Goal: Information Seeking & Learning: Check status

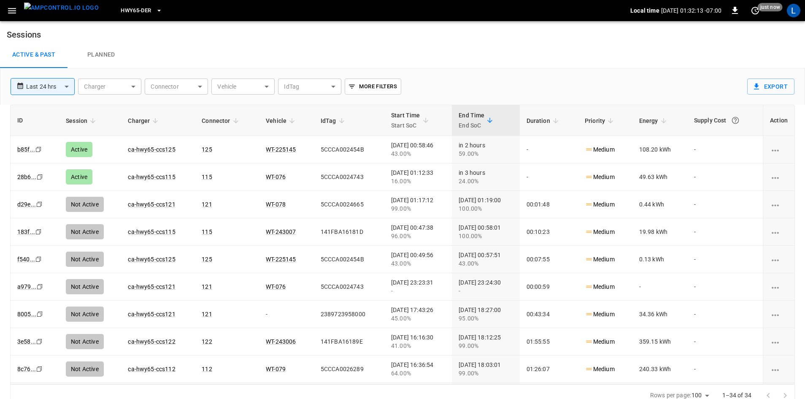
scroll to position [8, 0]
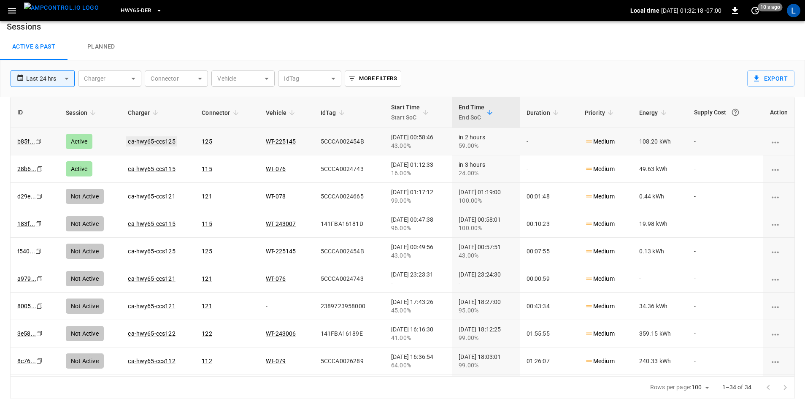
click at [139, 141] on link "ca-hwy65-ccs125" at bounding box center [151, 141] width 51 height 10
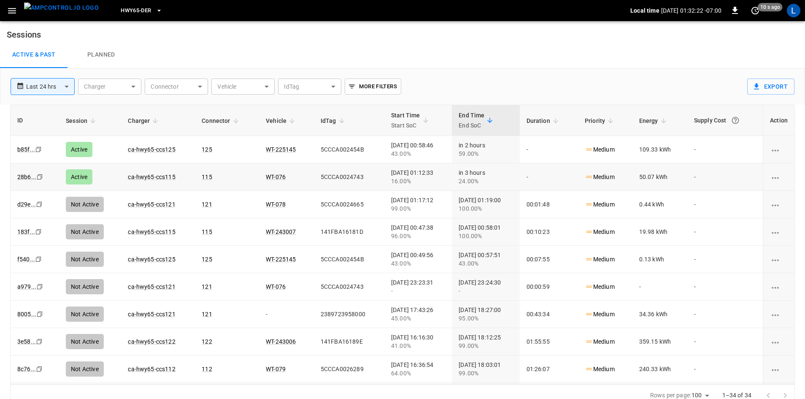
scroll to position [8, 0]
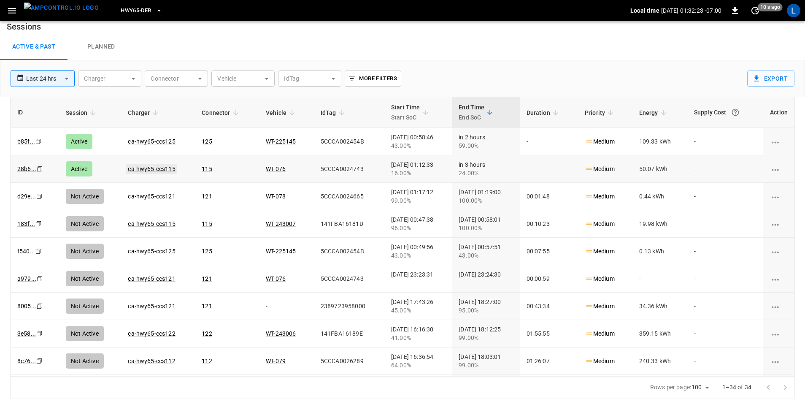
click at [160, 168] on link "ca-hwy65-ccs115" at bounding box center [151, 169] width 51 height 10
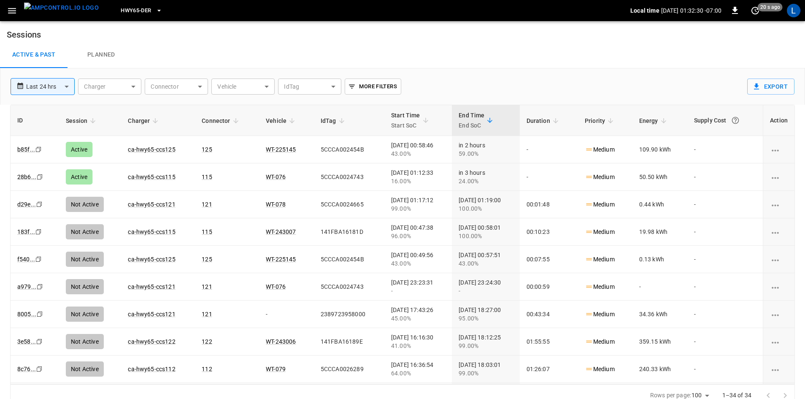
scroll to position [8, 0]
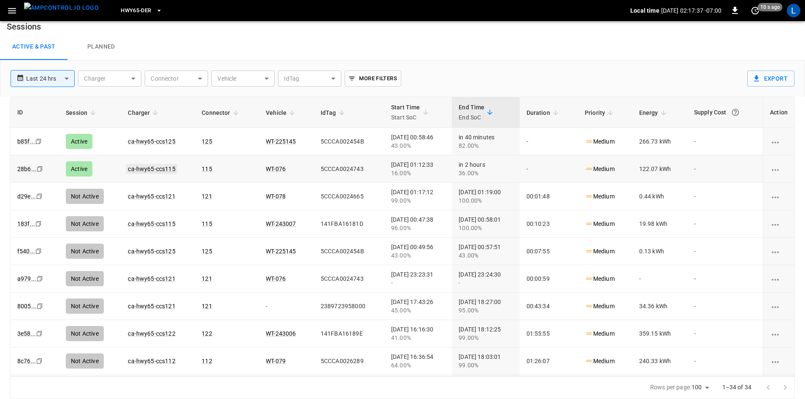
click at [166, 168] on link "ca-hwy65-ccs115" at bounding box center [151, 169] width 51 height 10
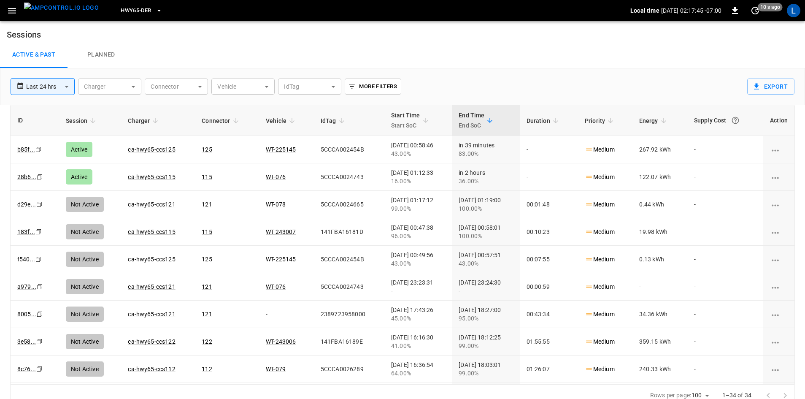
scroll to position [8, 0]
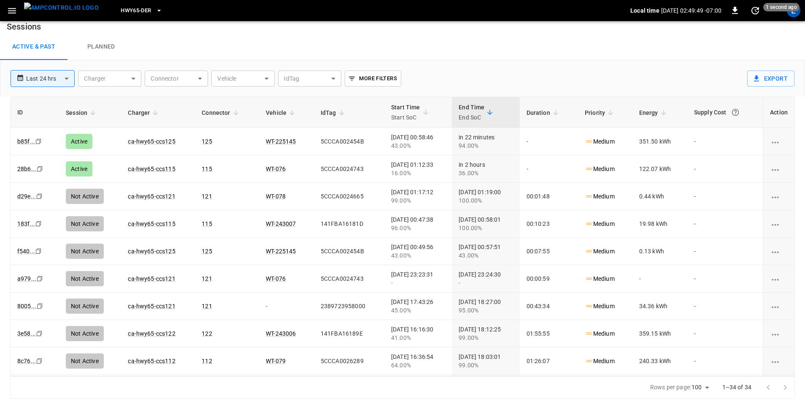
click at [153, 168] on link "ca-hwy65-ccs115" at bounding box center [151, 168] width 47 height 7
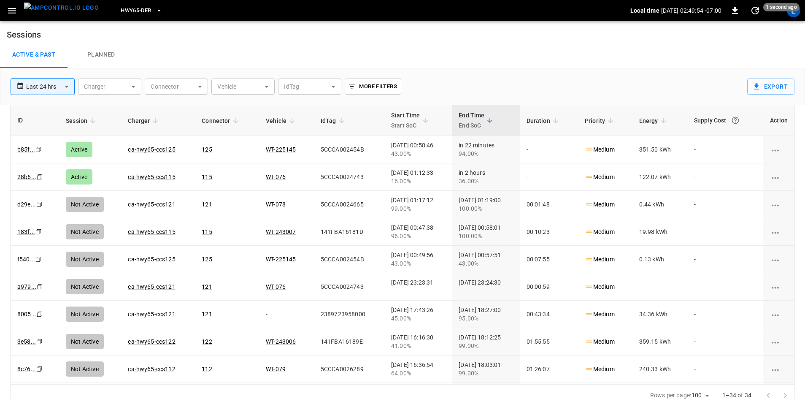
scroll to position [8, 0]
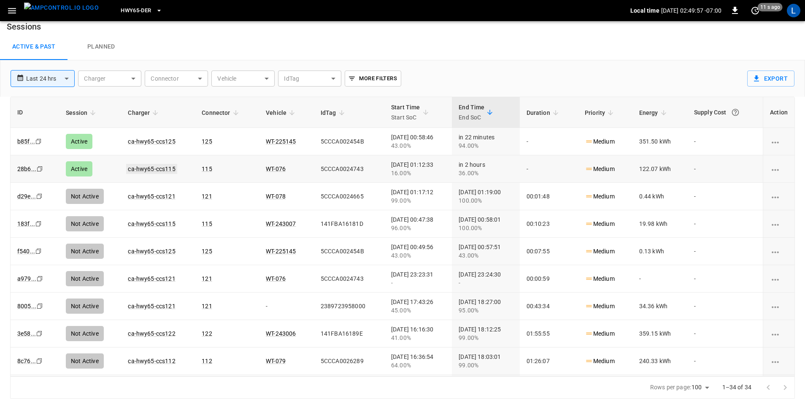
click at [156, 168] on link "ca-hwy65-ccs115" at bounding box center [151, 169] width 51 height 10
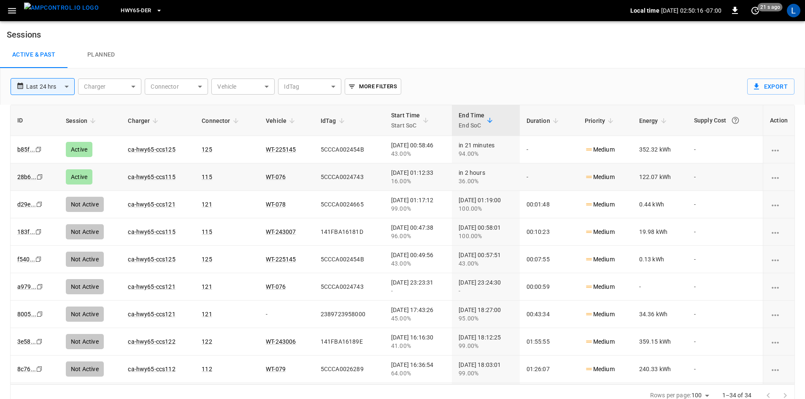
scroll to position [8, 0]
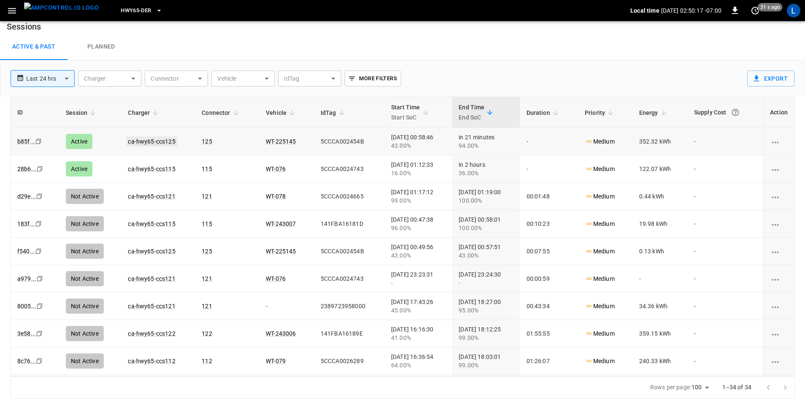
click at [166, 143] on link "ca-hwy65-ccs125" at bounding box center [151, 141] width 51 height 10
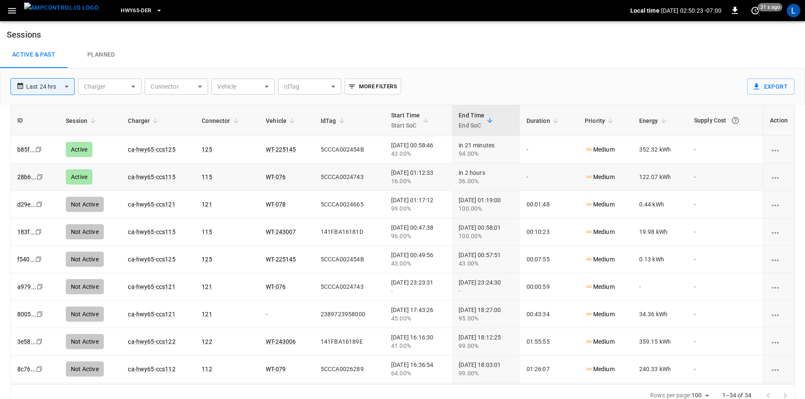
scroll to position [8, 0]
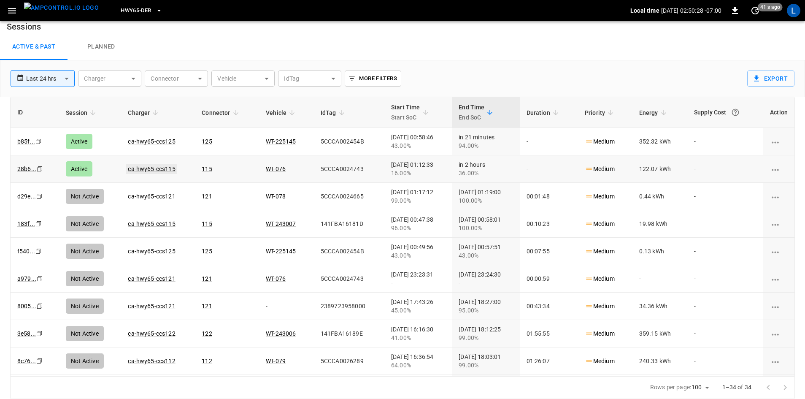
click at [165, 171] on link "ca-hwy65-ccs115" at bounding box center [151, 169] width 51 height 10
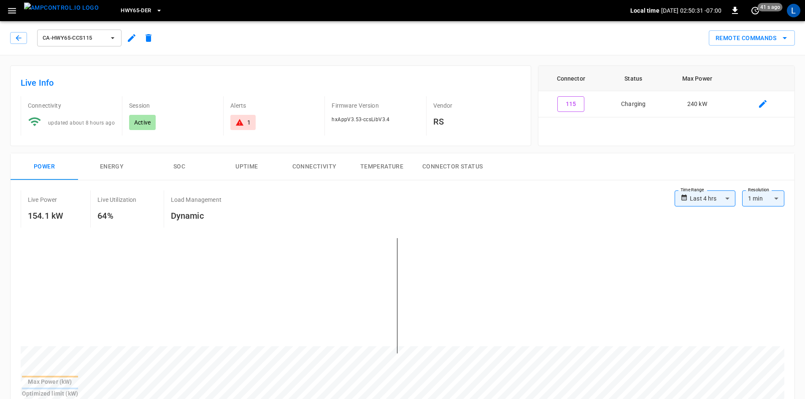
scroll to position [8, 0]
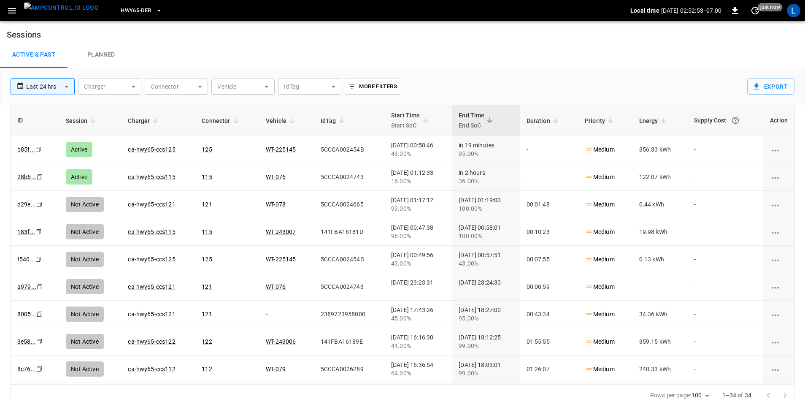
scroll to position [8, 0]
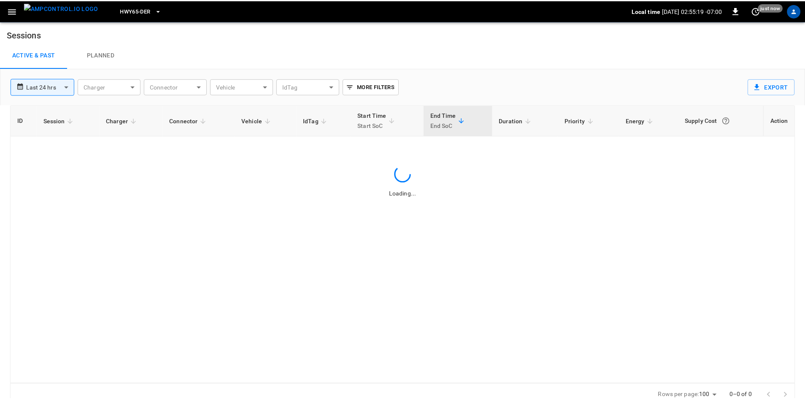
scroll to position [8, 0]
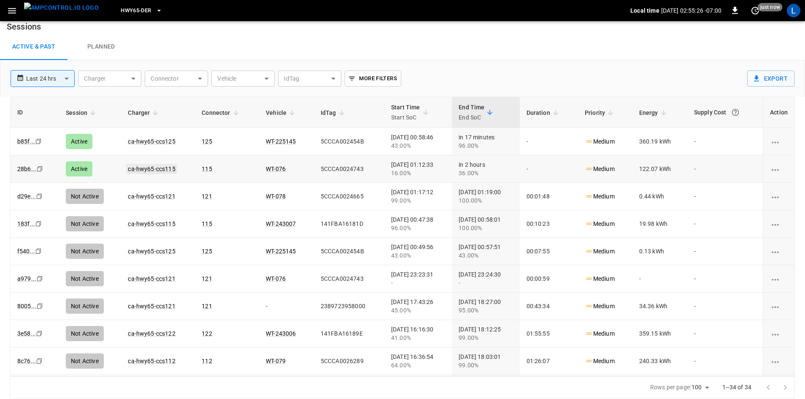
click at [159, 168] on link "ca-hwy65-ccs115" at bounding box center [151, 169] width 51 height 10
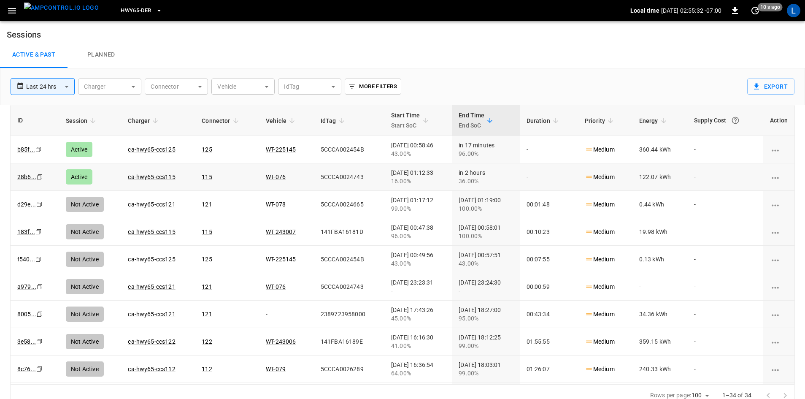
scroll to position [8, 0]
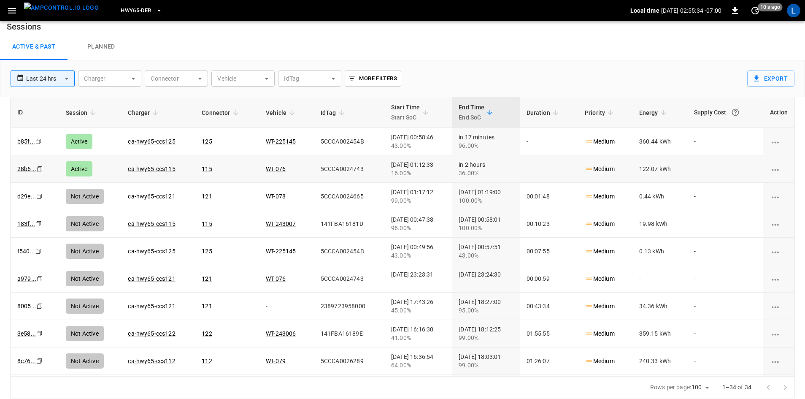
click at [459, 173] on div "36.00%" at bounding box center [486, 173] width 54 height 8
click at [470, 167] on div "in 2 hours 36.00%" at bounding box center [486, 168] width 54 height 17
click at [265, 169] on link "WT-076" at bounding box center [275, 169] width 23 height 10
click at [151, 167] on link "ca-hwy65-ccs115" at bounding box center [151, 169] width 51 height 10
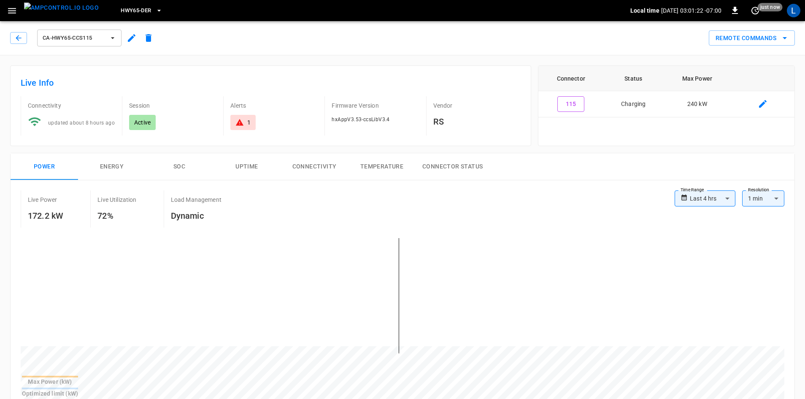
scroll to position [8, 0]
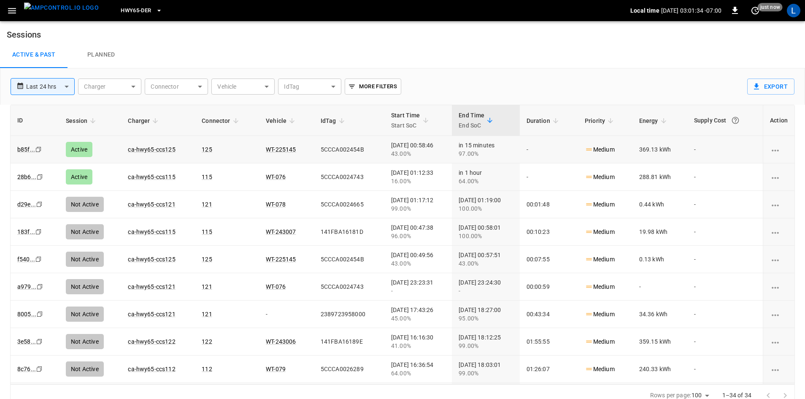
scroll to position [8, 0]
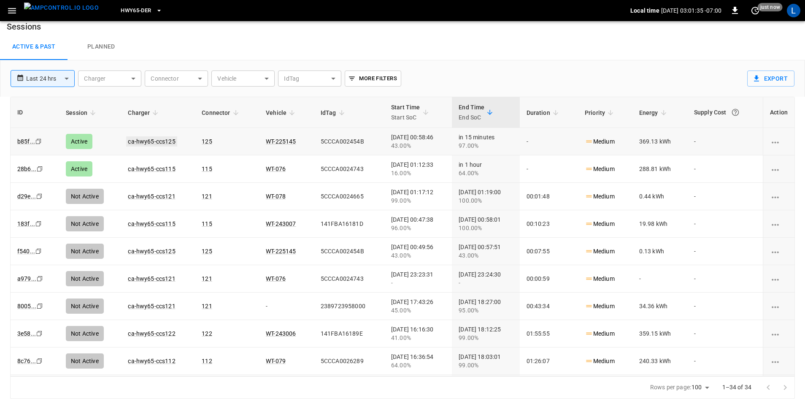
click at [147, 142] on link "ca-hwy65-ccs125" at bounding box center [151, 141] width 51 height 10
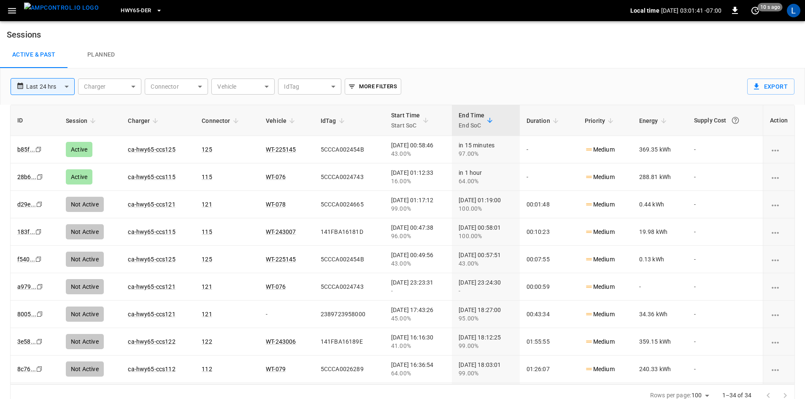
scroll to position [8, 0]
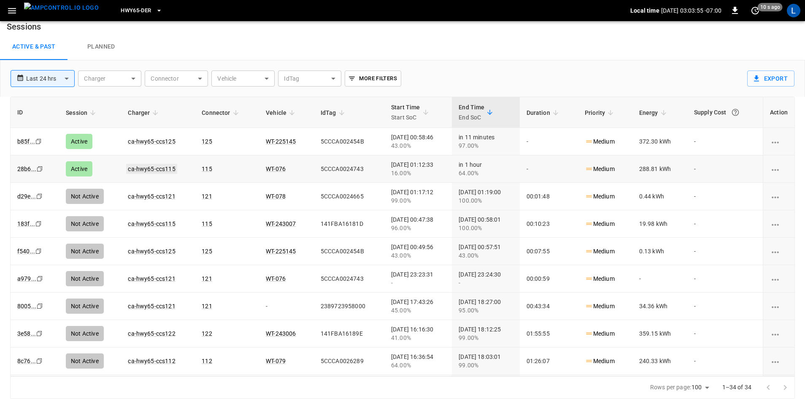
click at [165, 168] on link "ca-hwy65-ccs115" at bounding box center [151, 169] width 51 height 10
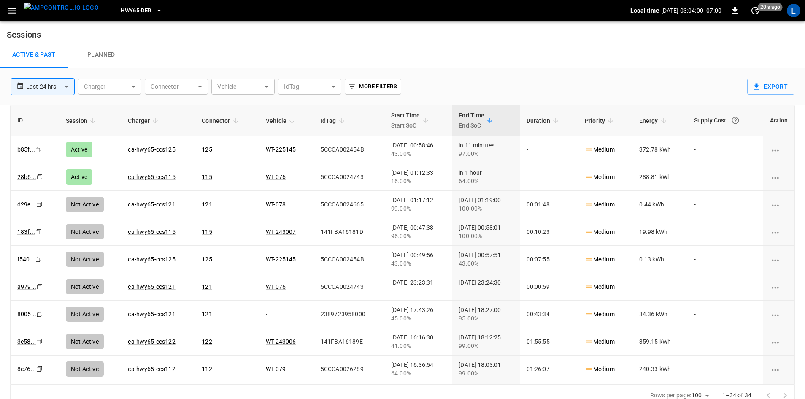
scroll to position [8, 0]
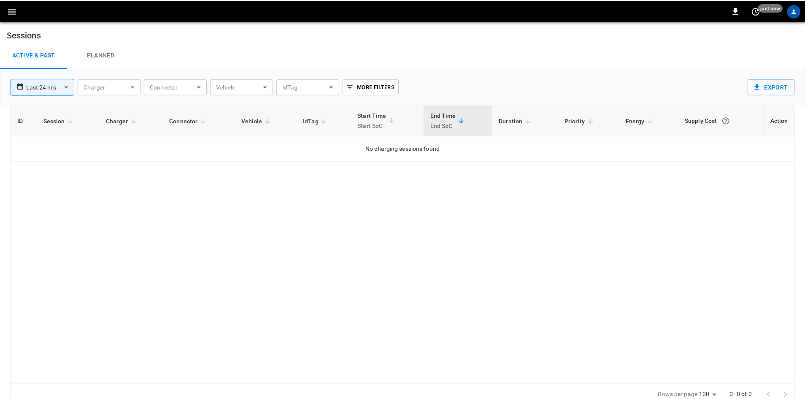
scroll to position [8, 0]
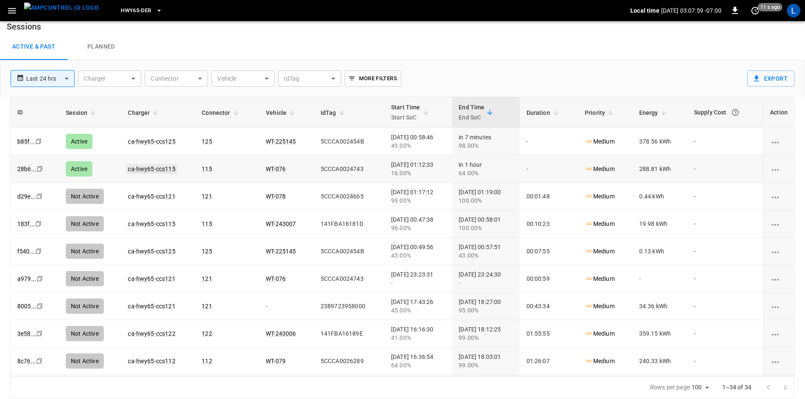
click at [152, 169] on link "ca-hwy65-ccs115" at bounding box center [151, 169] width 51 height 10
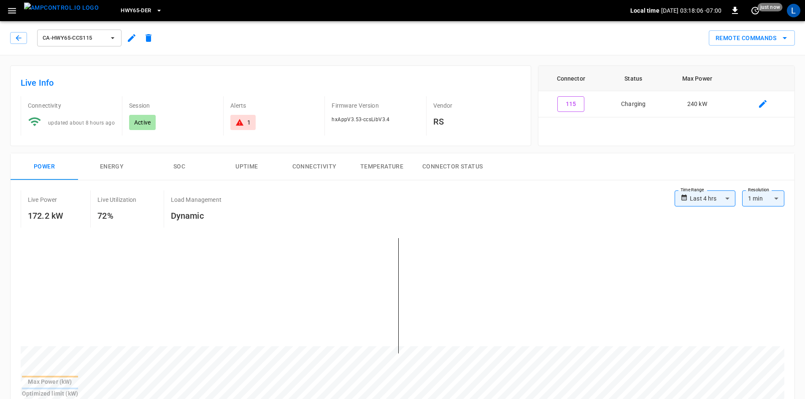
scroll to position [8, 0]
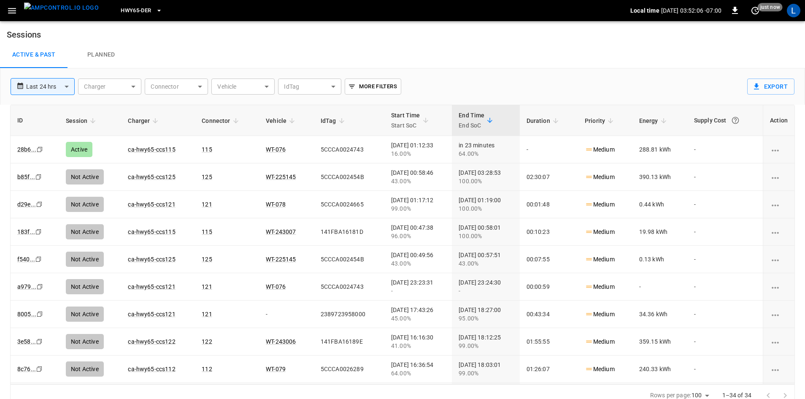
scroll to position [8, 0]
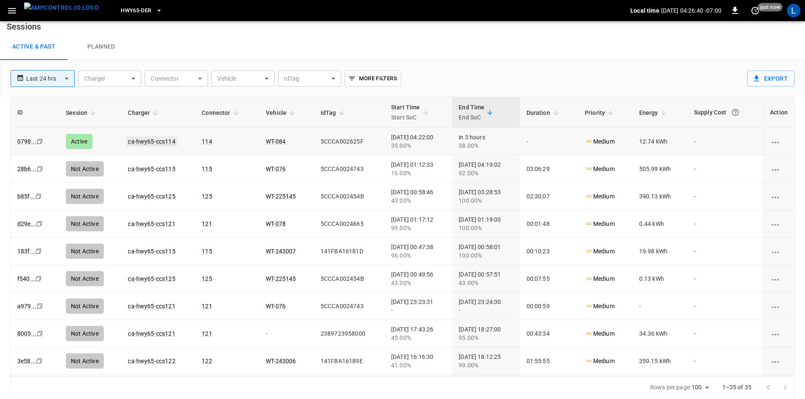
click at [159, 140] on link "ca-hwy65-ccs114" at bounding box center [151, 141] width 51 height 10
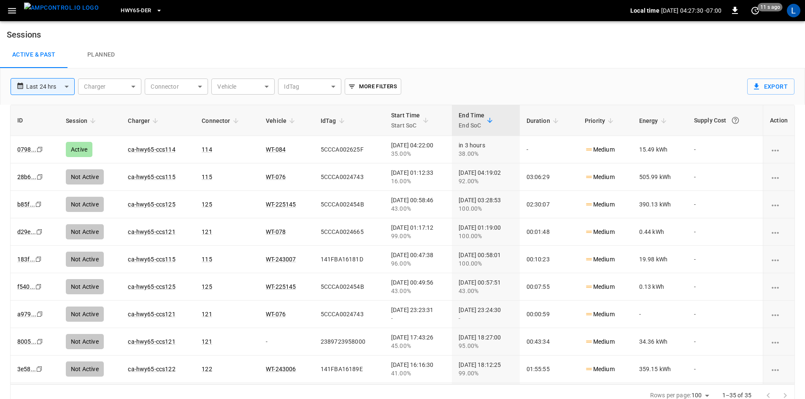
scroll to position [8, 0]
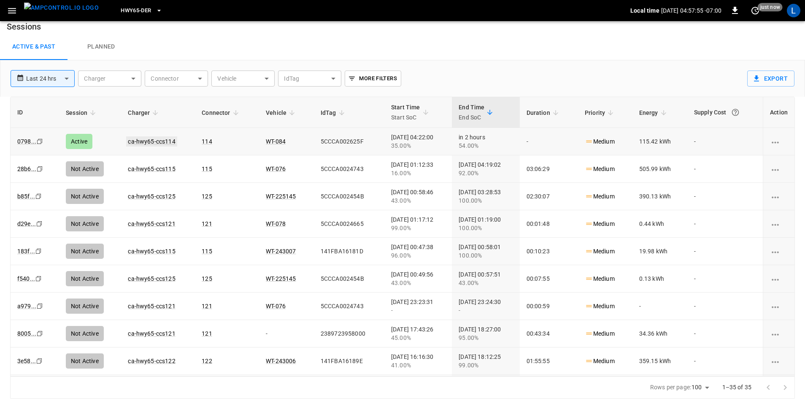
click at [154, 140] on link "ca-hwy65-ccs114" at bounding box center [151, 141] width 51 height 10
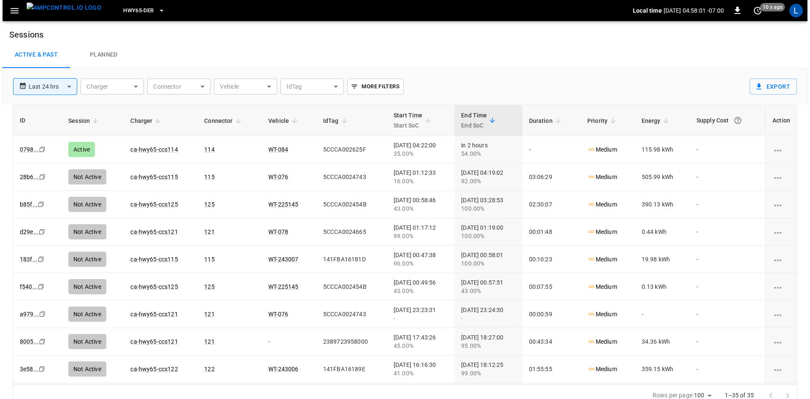
scroll to position [8, 0]
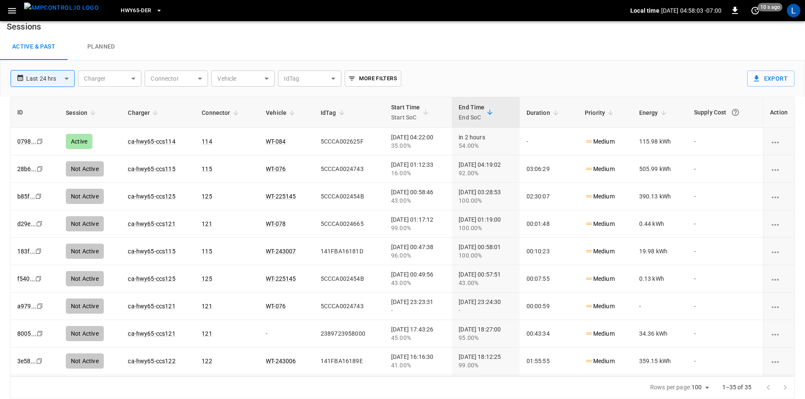
click at [137, 10] on span "HWY65-DER" at bounding box center [136, 11] width 30 height 10
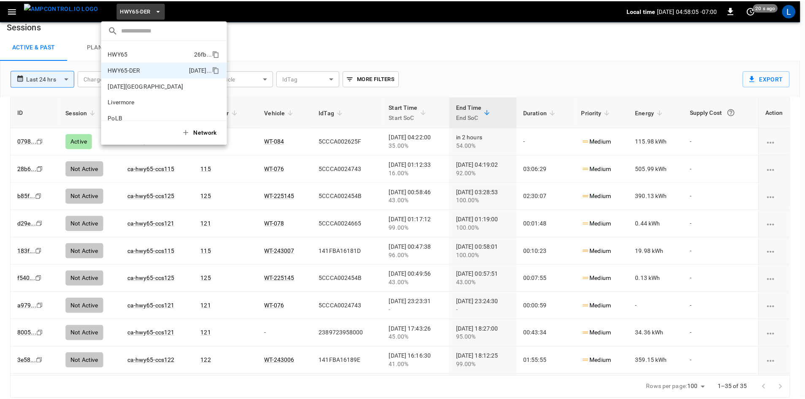
scroll to position [0, 0]
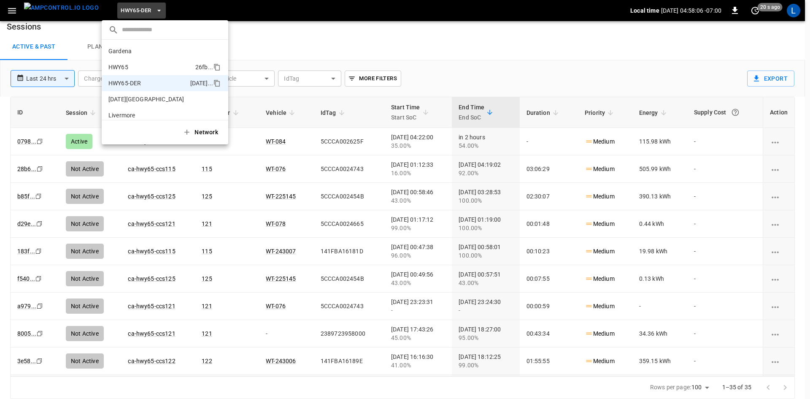
click at [157, 65] on li "HWY65 26fb ..." at bounding box center [165, 67] width 127 height 16
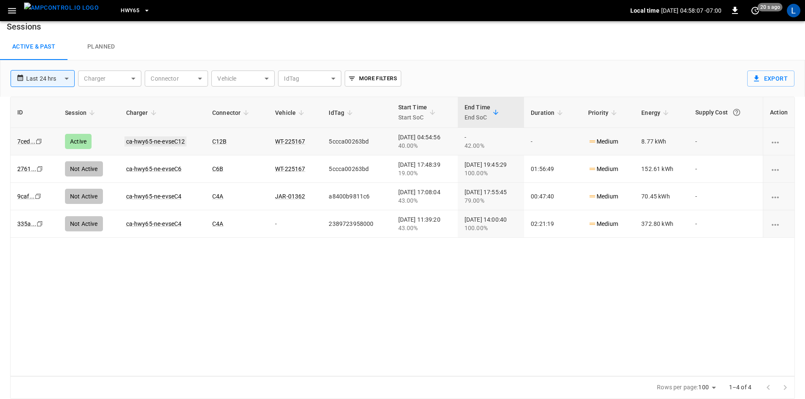
click at [138, 143] on link "ca-hwy65-ne-evseC12" at bounding box center [156, 141] width 62 height 10
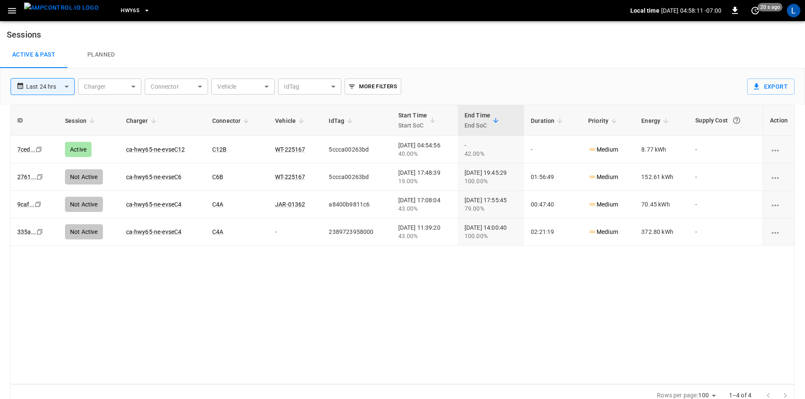
scroll to position [8, 0]
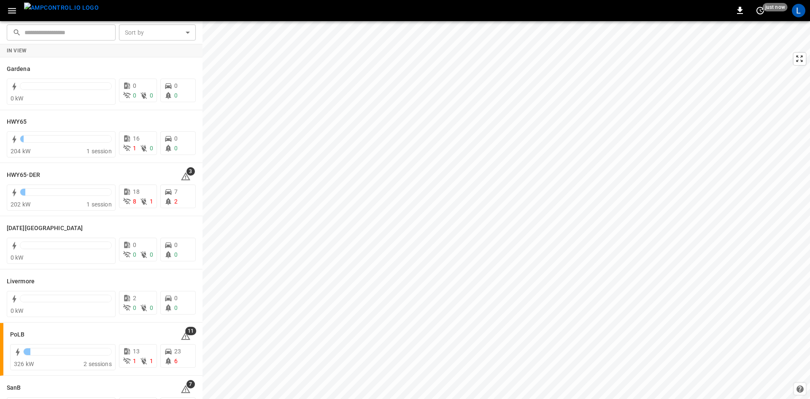
click at [12, 9] on icon "button" at bounding box center [12, 10] width 11 height 11
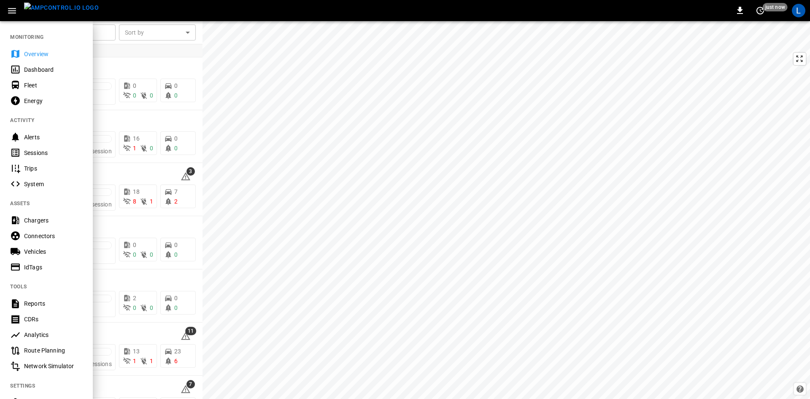
click at [22, 152] on div "Sessions" at bounding box center [46, 153] width 93 height 16
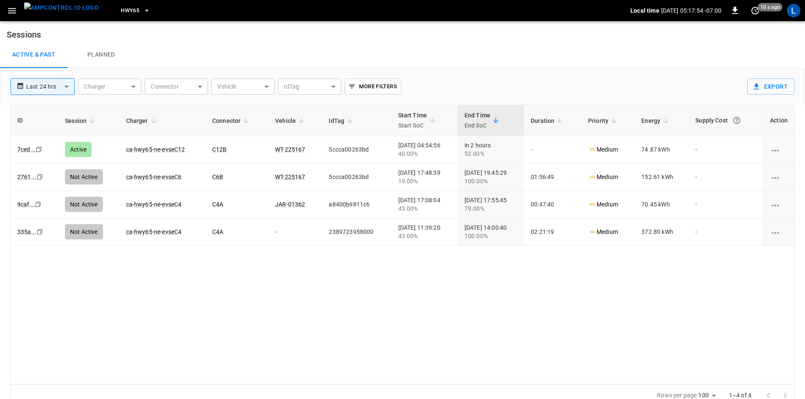
click at [121, 10] on span "HWY65" at bounding box center [130, 11] width 19 height 10
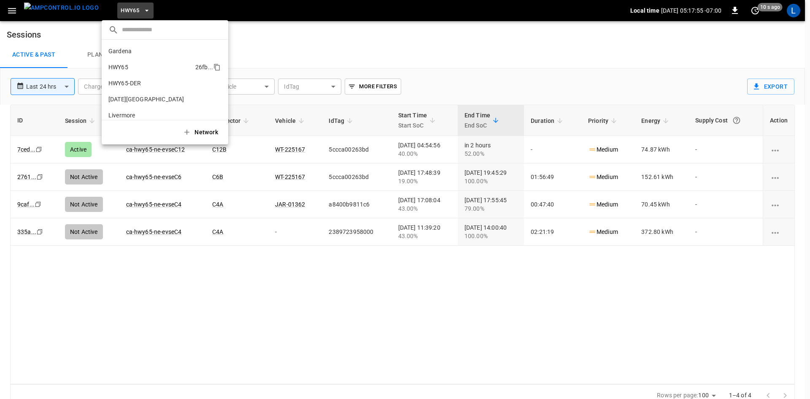
scroll to position [14, 0]
click at [128, 72] on p "HWY65-DER" at bounding box center [124, 69] width 33 height 8
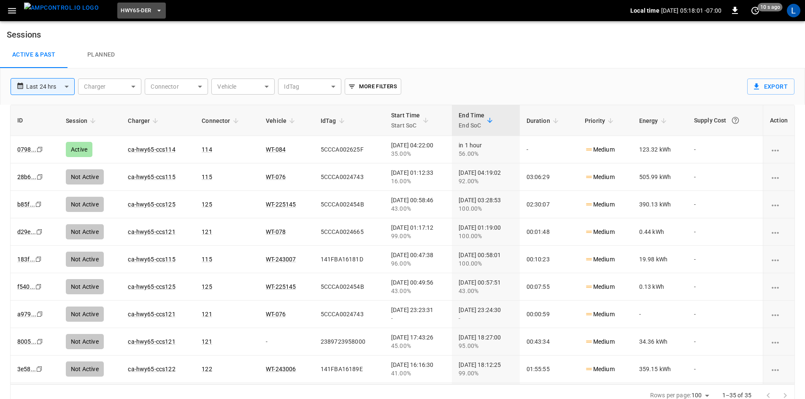
click at [130, 9] on span "HWY65-DER" at bounding box center [136, 11] width 30 height 10
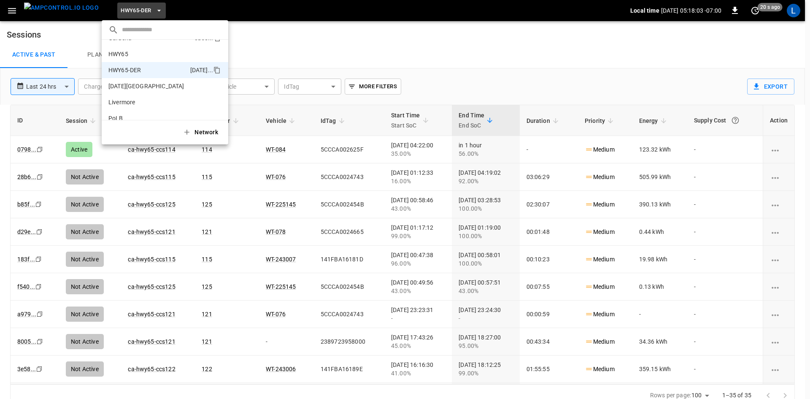
scroll to position [0, 0]
click at [133, 67] on li "HWY65 26fb ..." at bounding box center [165, 67] width 127 height 16
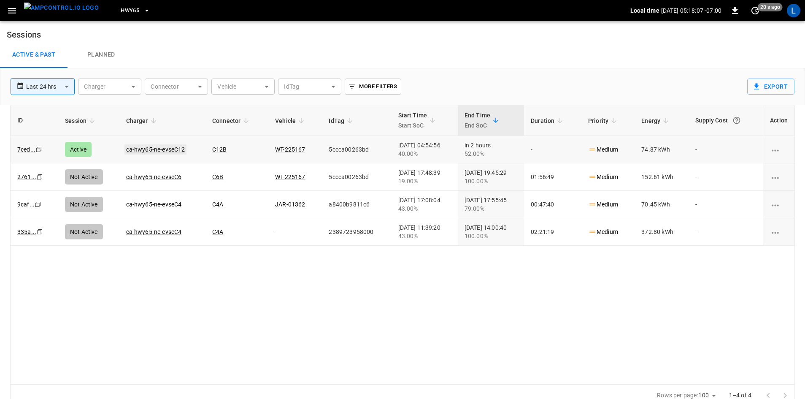
click at [166, 150] on link "ca-hwy65-ne-evseC12" at bounding box center [156, 149] width 62 height 10
click at [124, 10] on span "HWY65" at bounding box center [130, 11] width 19 height 10
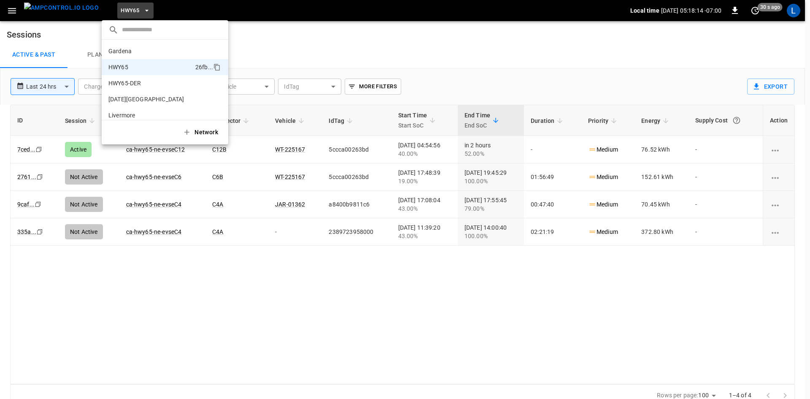
scroll to position [14, 0]
click at [147, 49] on li "HWY65 26fb ..." at bounding box center [165, 54] width 127 height 16
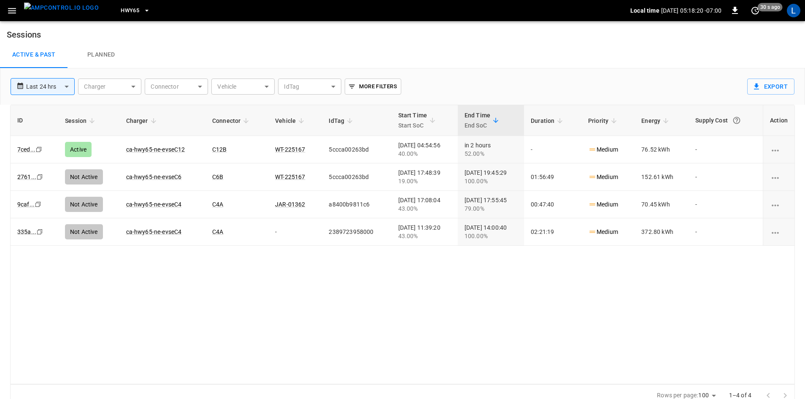
click at [126, 8] on button "HWY65" at bounding box center [135, 11] width 36 height 16
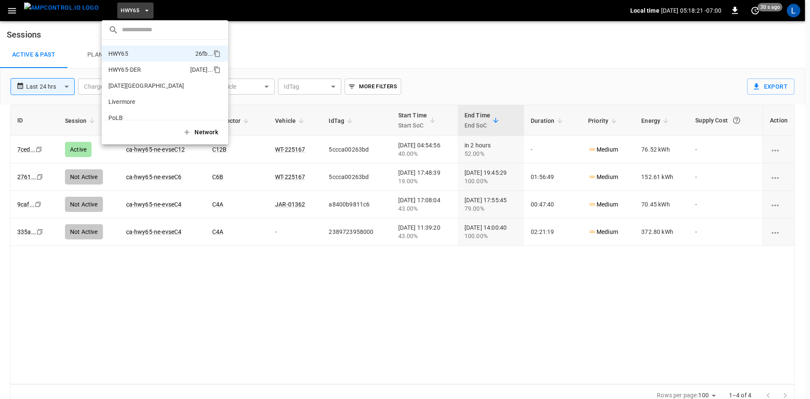
click at [144, 68] on li "HWY65-DER [DATE].." at bounding box center [165, 70] width 127 height 16
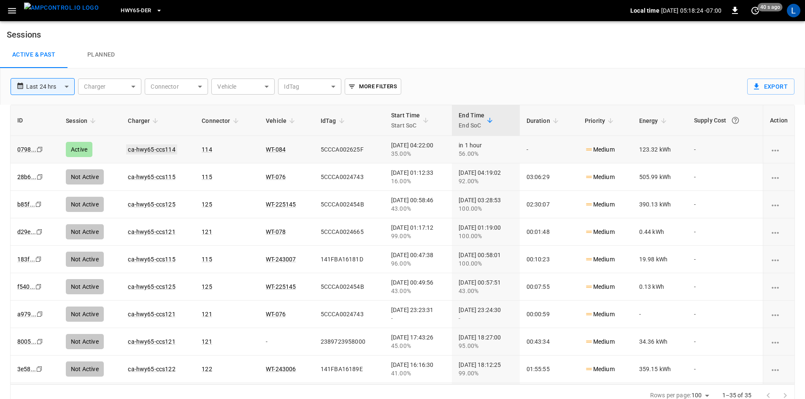
click at [163, 147] on link "ca-hwy65-ccs114" at bounding box center [151, 149] width 51 height 10
click at [132, 10] on span "HWY65-DER" at bounding box center [136, 11] width 30 height 10
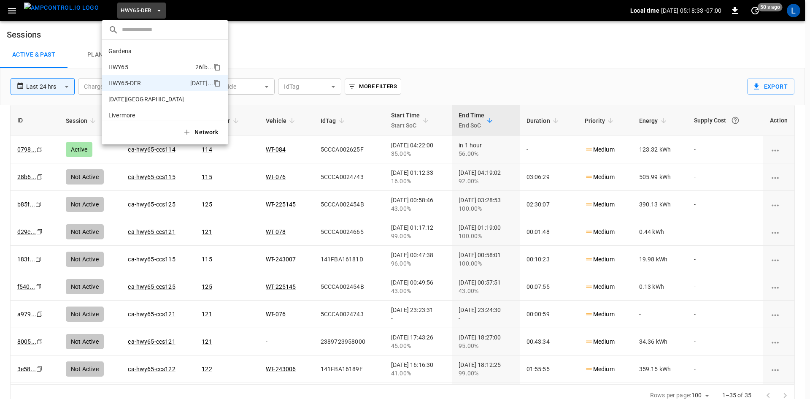
click at [151, 68] on li "HWY65 26fb ..." at bounding box center [165, 67] width 127 height 16
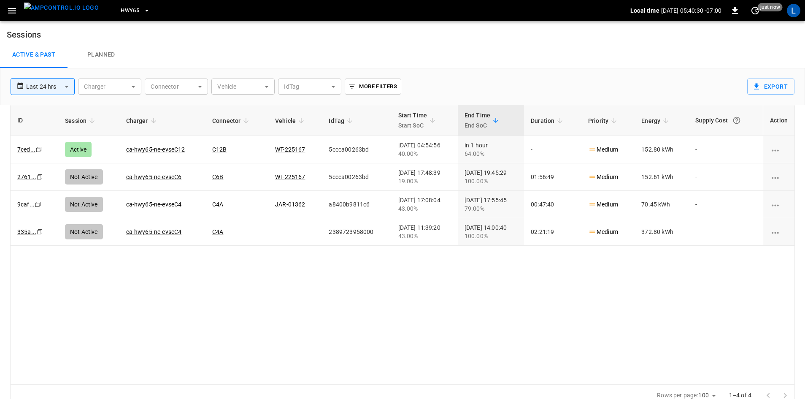
click at [121, 7] on span "HWY65" at bounding box center [130, 11] width 19 height 10
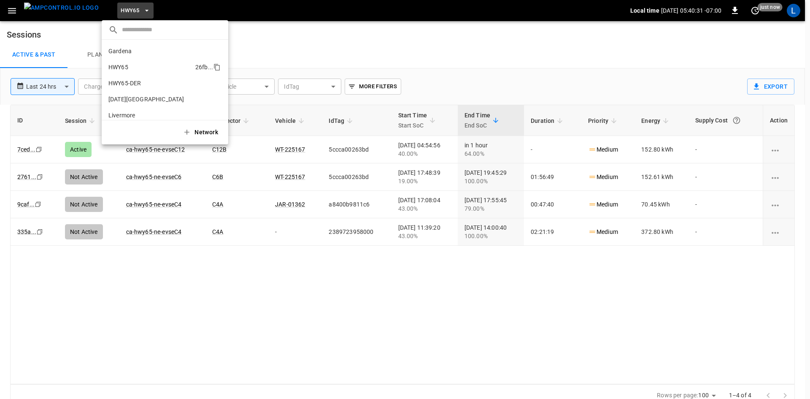
scroll to position [14, 0]
click at [133, 66] on p "HWY65-DER" at bounding box center [124, 69] width 33 height 8
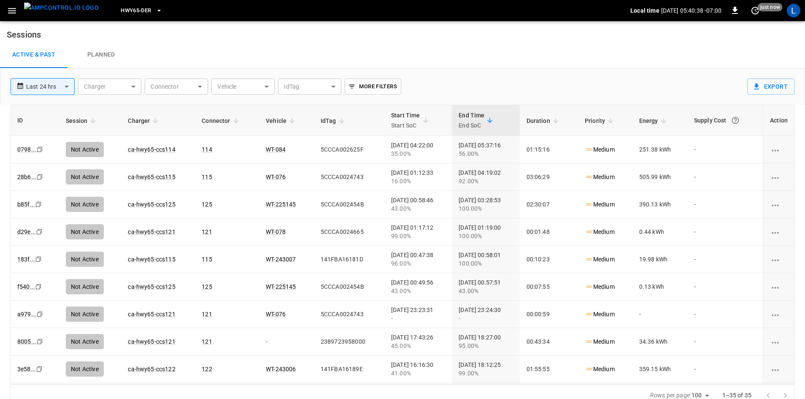
click at [121, 10] on span "HWY65-DER" at bounding box center [136, 11] width 30 height 10
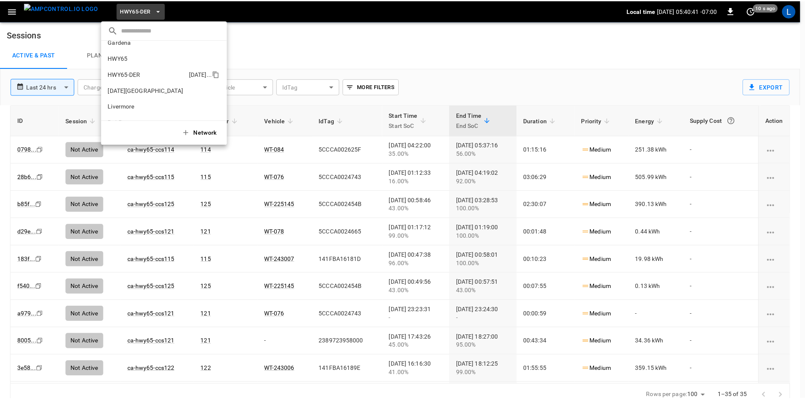
scroll to position [0, 0]
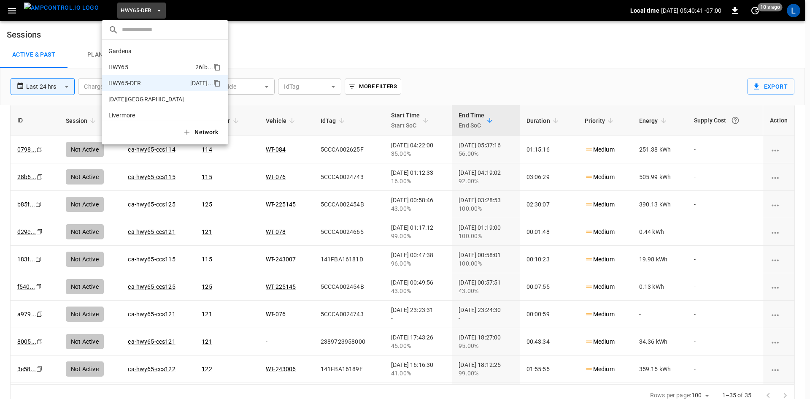
click at [133, 67] on li "HWY65 26fb ..." at bounding box center [165, 67] width 127 height 16
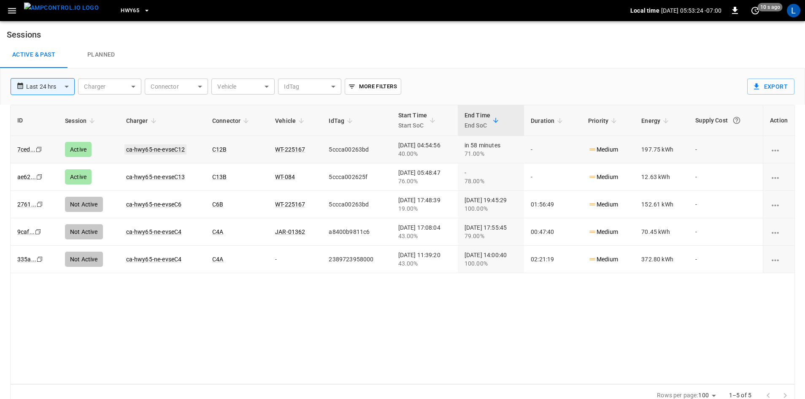
click at [169, 150] on link "ca-hwy65-ne-evseC12" at bounding box center [156, 149] width 62 height 10
click at [148, 177] on link "ca-hwy65-ne-evseC13" at bounding box center [156, 177] width 62 height 10
click at [161, 150] on link "ca-hwy65-ne-evseC12" at bounding box center [156, 149] width 62 height 10
click at [167, 176] on link "ca-hwy65-ne-evseC13" at bounding box center [156, 177] width 62 height 10
